Goal: Information Seeking & Learning: Learn about a topic

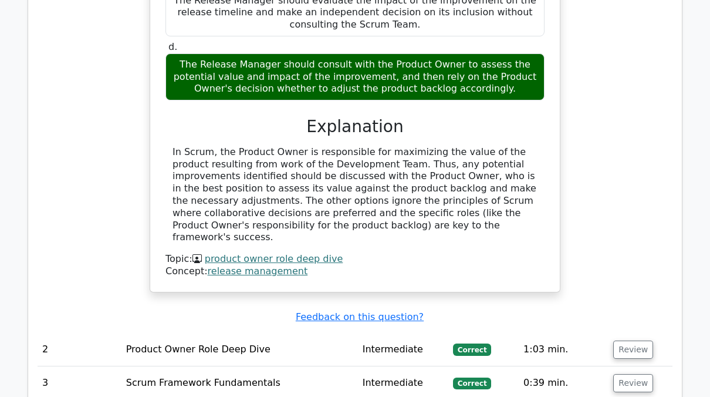
scroll to position [1250, 0]
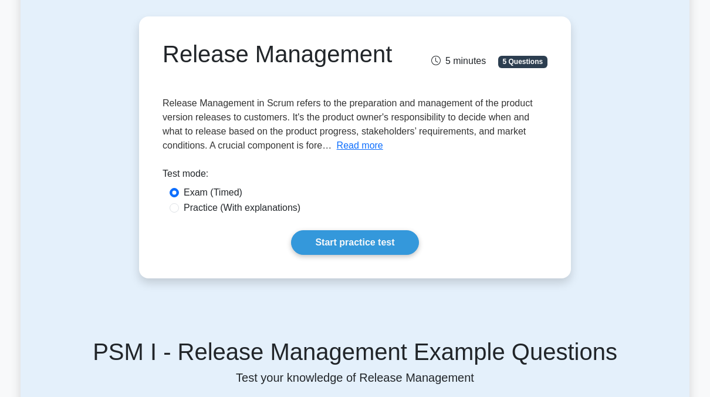
scroll to position [99, 0]
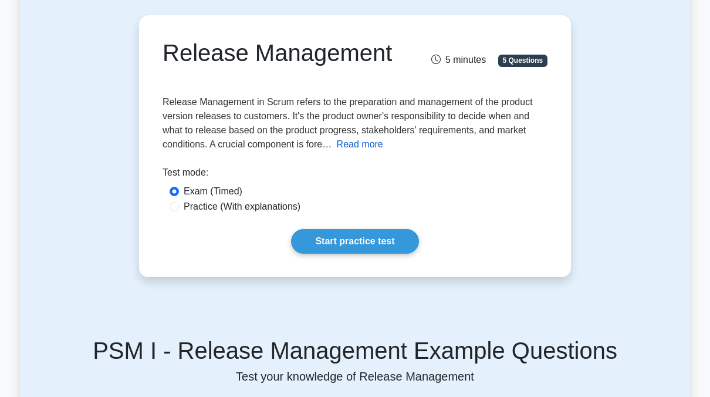
click at [356, 141] on button "Read more" at bounding box center [360, 144] width 46 height 14
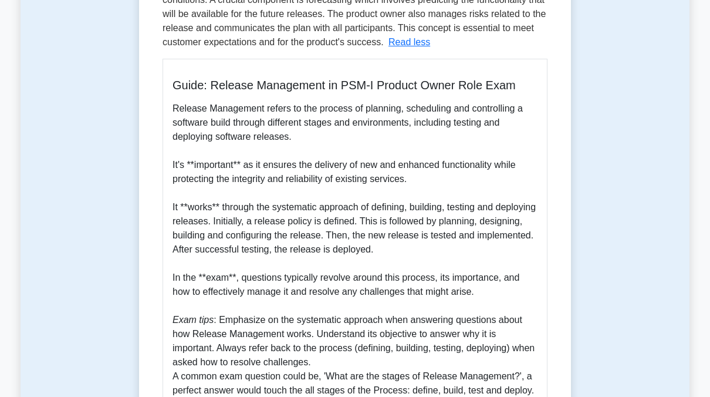
scroll to position [244, 0]
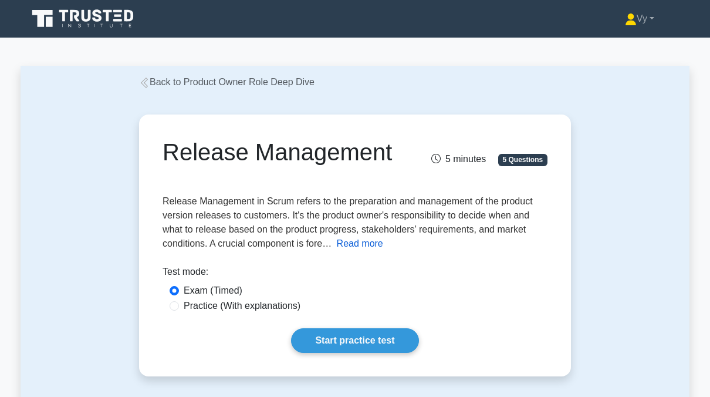
click at [365, 245] on button "Read more" at bounding box center [360, 243] width 46 height 14
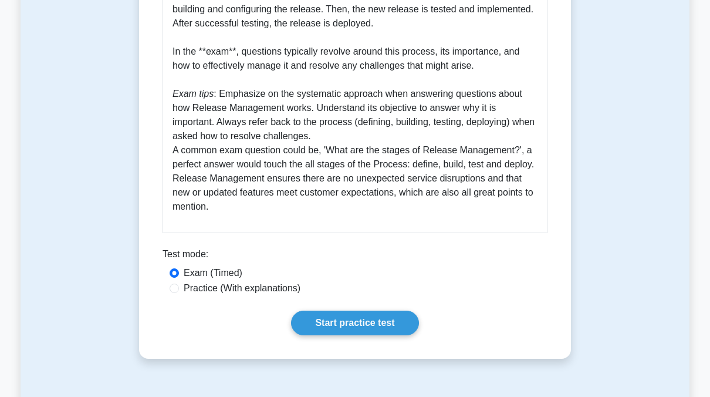
scroll to position [391, 0]
